Goal: Find specific page/section: Find specific page/section

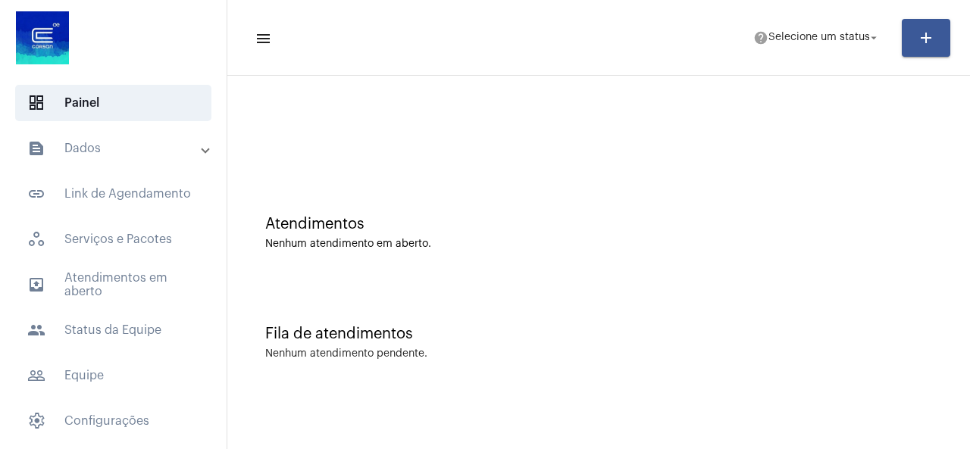
click at [492, 160] on div at bounding box center [598, 126] width 727 height 87
click at [102, 158] on mat-expansion-panel-header "text_snippet_outlined Dados" at bounding box center [117, 148] width 217 height 36
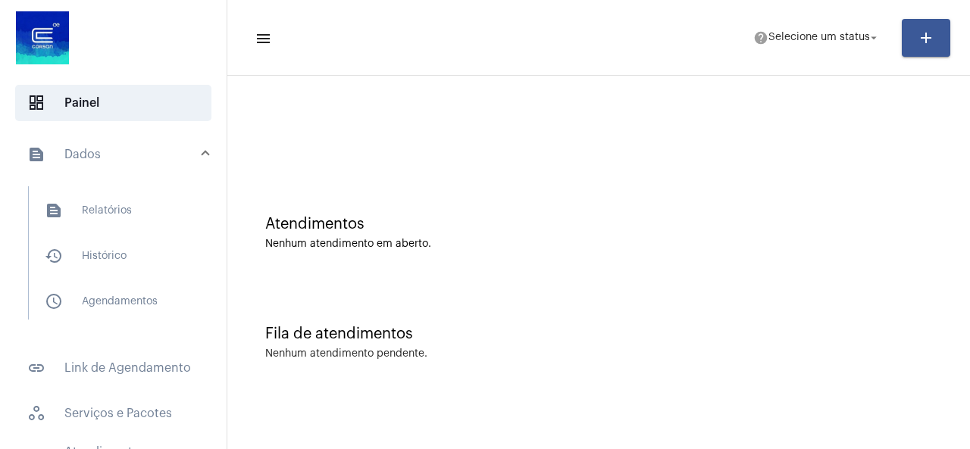
click at [362, 198] on div "Atendimentos Nenhum atendimento em aberto." at bounding box center [598, 225] width 727 height 110
click at [186, 153] on mat-panel-title "text_snippet_outlined Dados" at bounding box center [114, 154] width 175 height 18
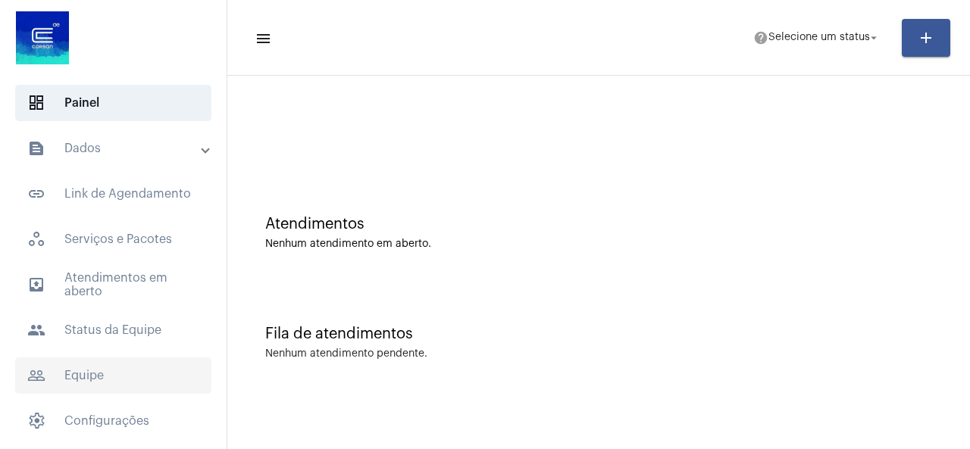
click at [116, 378] on span "people_outline Equipe" at bounding box center [113, 376] width 196 height 36
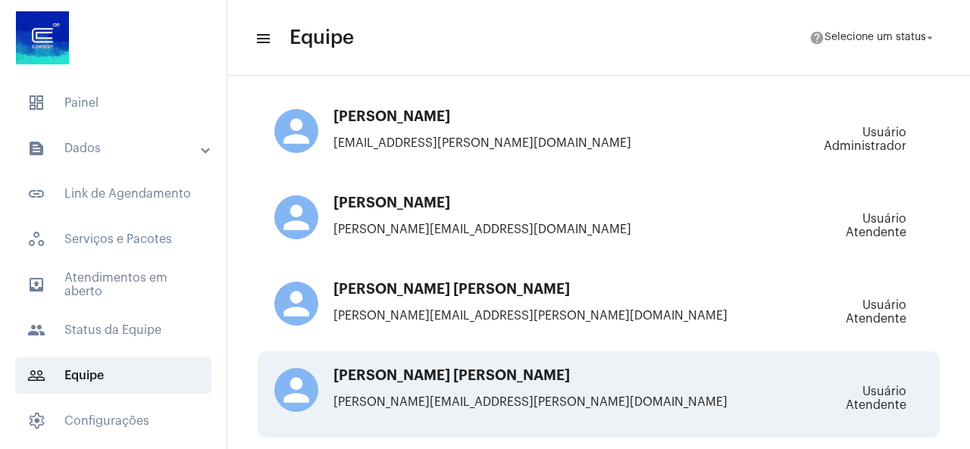
scroll to position [682, 0]
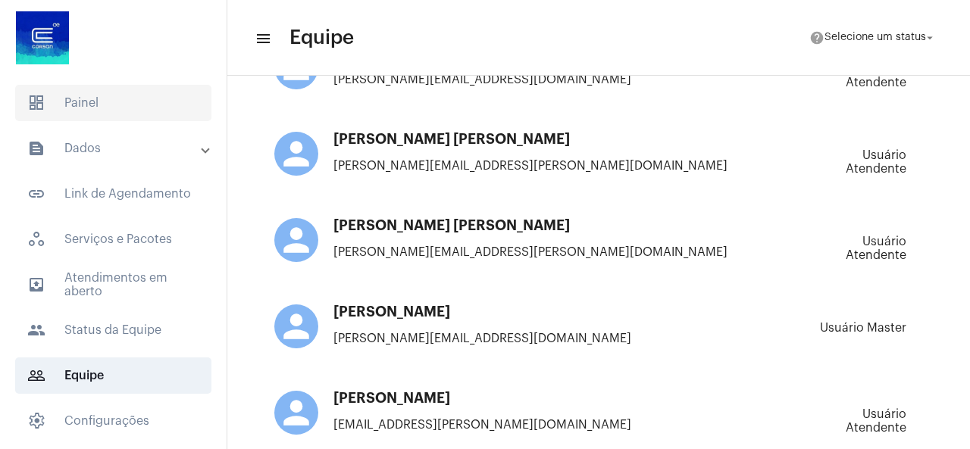
click at [116, 112] on span "dashboard Painel" at bounding box center [113, 103] width 196 height 36
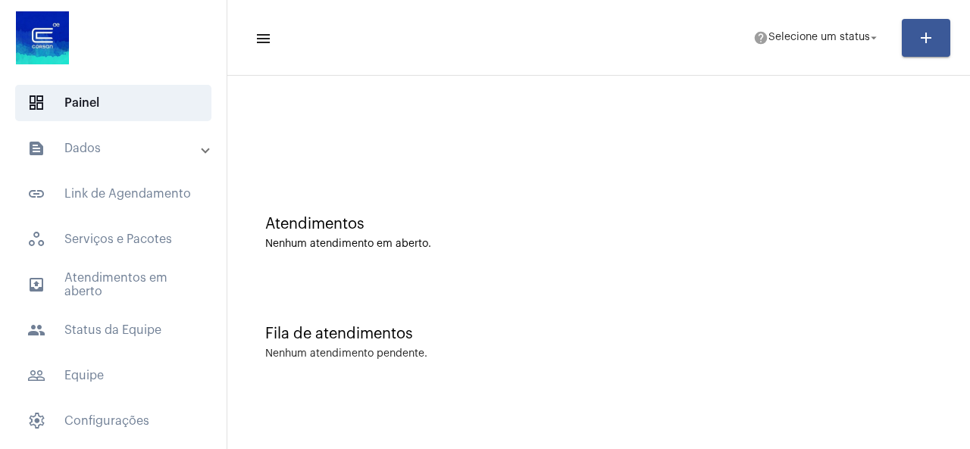
click at [117, 152] on mat-panel-title "text_snippet_outlined Dados" at bounding box center [114, 148] width 175 height 18
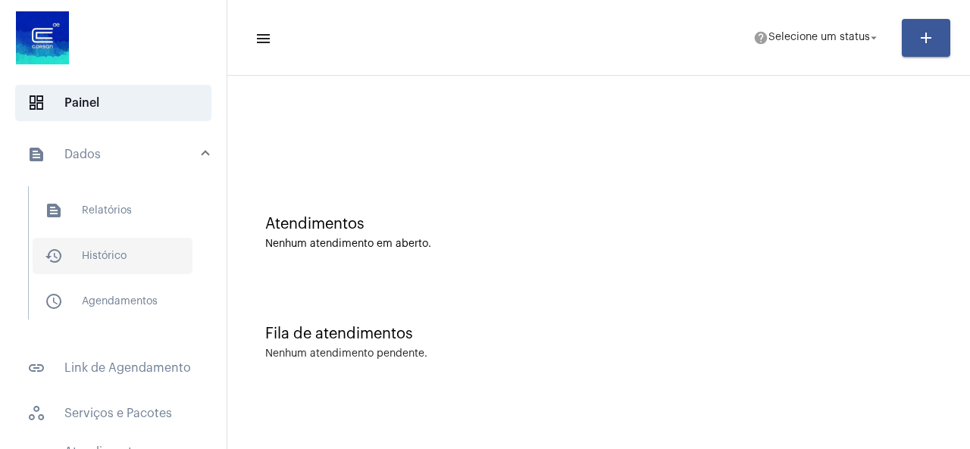
click at [114, 249] on span "history_outlined Histórico" at bounding box center [113, 256] width 160 height 36
